Goal: Information Seeking & Learning: Learn about a topic

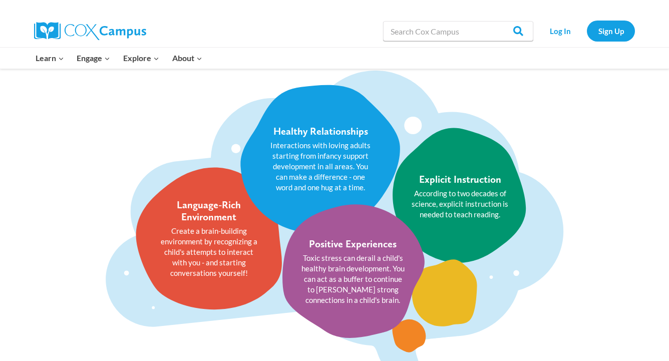
scroll to position [1149, 0]
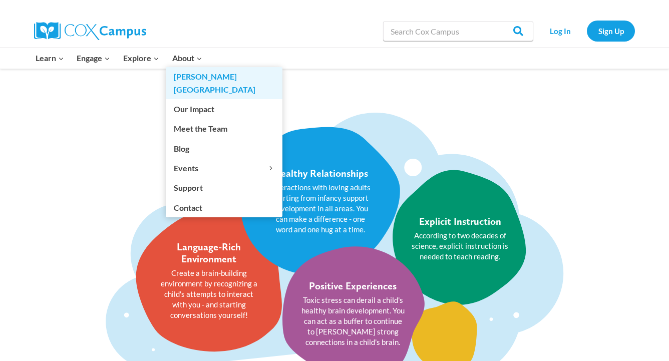
click at [193, 80] on link "[PERSON_NAME][GEOGRAPHIC_DATA]" at bounding box center [224, 83] width 117 height 32
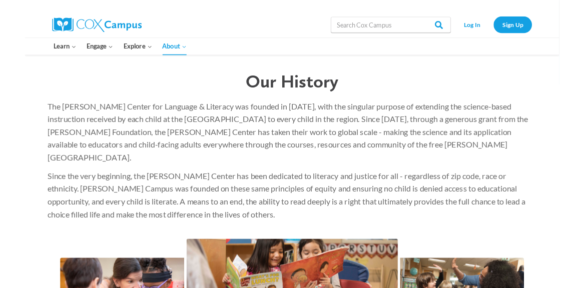
scroll to position [1415, 0]
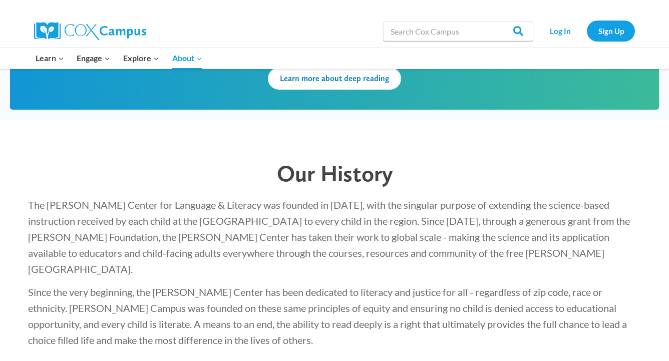
click at [658, 356] on div "Our History The Rollins Center for Language & Literacy was founded in 2004, wit…" at bounding box center [334, 342] width 669 height 444
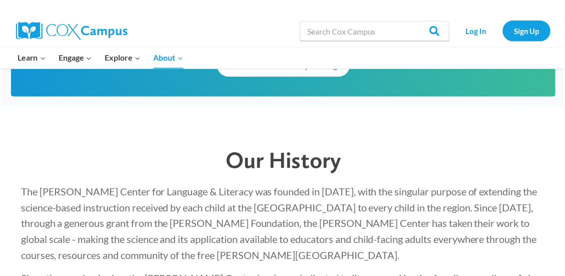
scroll to position [1409, 0]
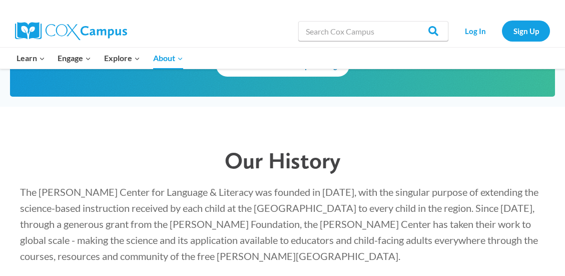
click at [206, 186] on span "The Rollins Center for Language & Literacy was founded in 2004, with the singul…" at bounding box center [279, 224] width 519 height 76
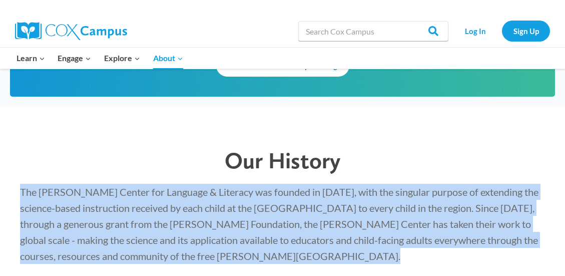
click at [206, 186] on span "The Rollins Center for Language & Literacy was founded in 2004, with the singul…" at bounding box center [279, 224] width 519 height 76
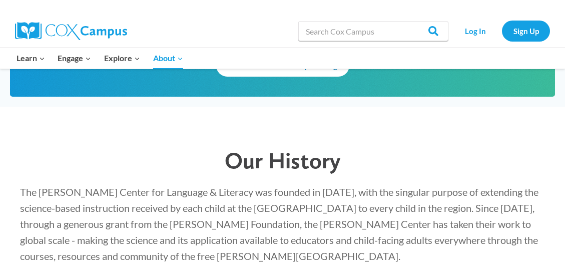
click at [121, 186] on span "The Rollins Center for Language & Literacy was founded in 2004, with the singul…" at bounding box center [279, 224] width 519 height 76
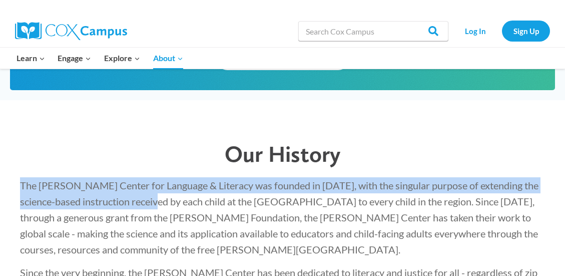
drag, startPoint x: 20, startPoint y: 158, endPoint x: 158, endPoint y: 174, distance: 139.1
click at [158, 174] on div "The Rollins Center for Language & Literacy was founded in 2004, with the singul…" at bounding box center [282, 252] width 545 height 171
click at [157, 181] on p "The Rollins Center for Language & Literacy was founded in 2004, with the singul…" at bounding box center [282, 217] width 525 height 80
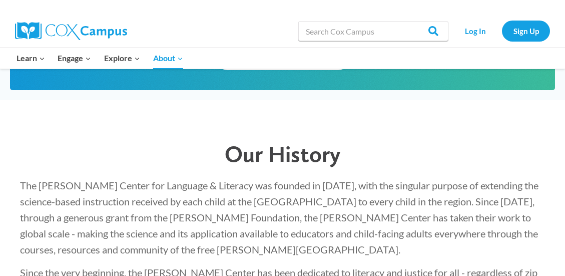
click at [216, 179] on span "The Rollins Center for Language & Literacy was founded in 2004, with the singul…" at bounding box center [279, 217] width 519 height 76
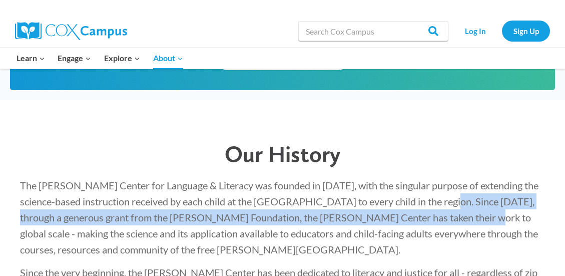
drag, startPoint x: 441, startPoint y: 172, endPoint x: 452, endPoint y: 189, distance: 20.3
click at [452, 189] on span "The Rollins Center for Language & Literacy was founded in 2004, with the singul…" at bounding box center [279, 217] width 519 height 76
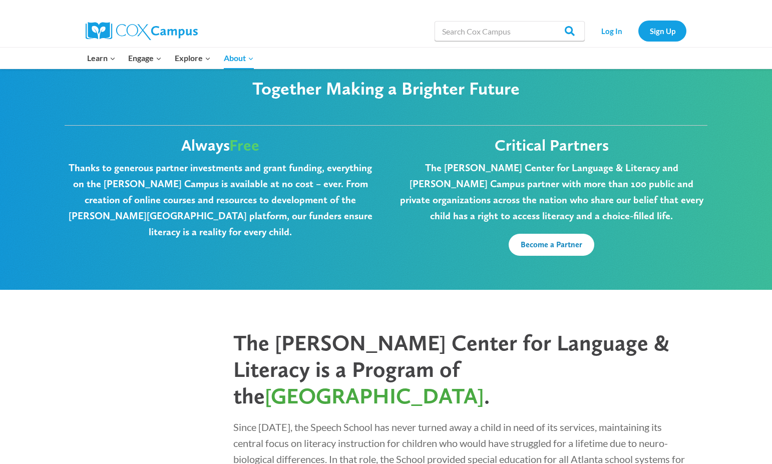
scroll to position [2524, 0]
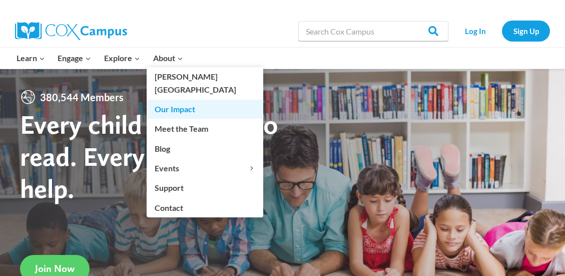
click at [173, 100] on link "Our Impact" at bounding box center [205, 109] width 117 height 19
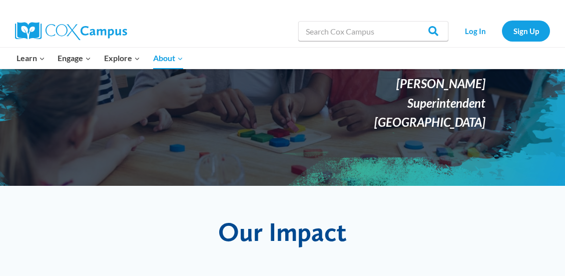
scroll to position [212, 0]
